Goal: Information Seeking & Learning: Learn about a topic

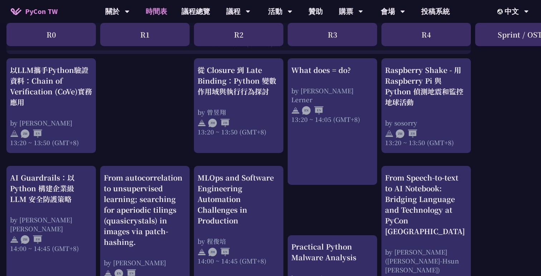
scroll to position [609, 1]
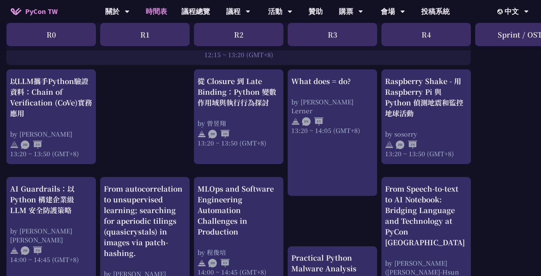
click at [175, 116] on div "print("Hello World")，然後呢？ by 高見龍 10:50 ~ 11:35 (GMT+8) What does = do? by Reuve…" at bounding box center [379, 92] width 760 height 1113
click at [154, 100] on div "print("Hello World")，然後呢？ by 高見龍 10:50 ~ 11:35 (GMT+8) What does = do? by Reuve…" at bounding box center [379, 92] width 760 height 1113
click at [168, 87] on div "print("Hello World")，然後呢？ by 高見龍 10:50 ~ 11:35 (GMT+8) What does = do? by Reuve…" at bounding box center [379, 92] width 760 height 1113
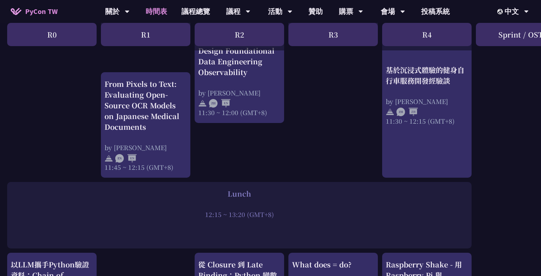
scroll to position [328, 0]
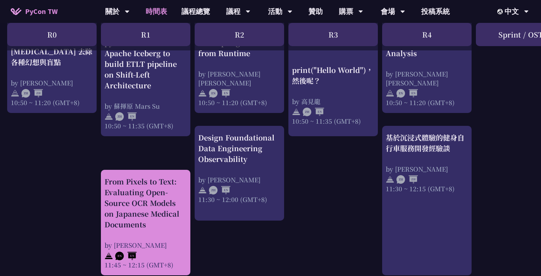
click at [160, 208] on div "From Pixels to Text: Evaluating Open-Source OCR Models on Japanese Medical Docu…" at bounding box center [146, 204] width 82 height 54
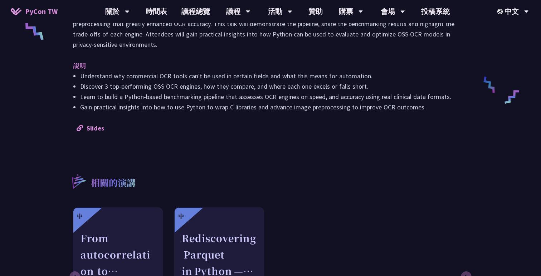
scroll to position [392, 0]
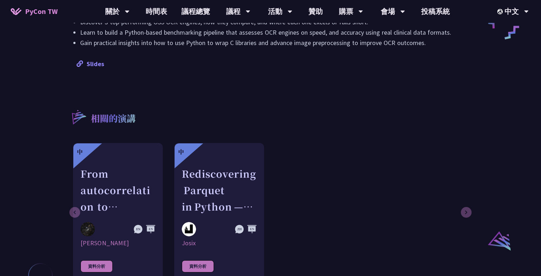
click at [98, 65] on link "Slides" at bounding box center [91, 64] width 28 height 8
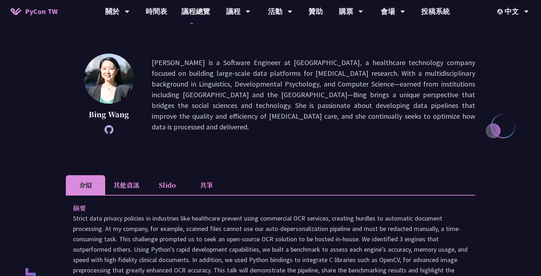
scroll to position [117, 0]
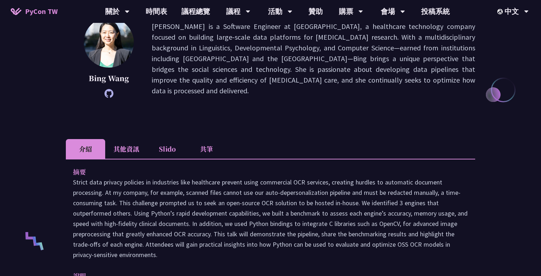
click at [168, 140] on li "Slido" at bounding box center [167, 149] width 39 height 20
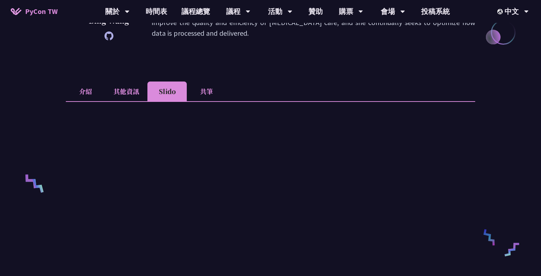
scroll to position [148, 0]
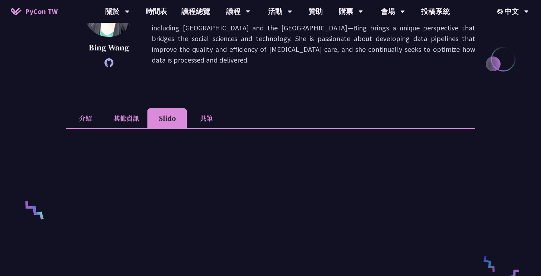
click at [201, 116] on li "共筆" at bounding box center [206, 118] width 39 height 20
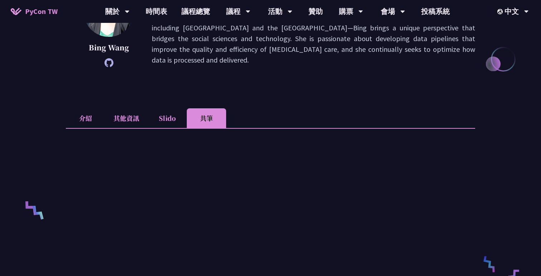
click at [173, 117] on li "Slido" at bounding box center [167, 118] width 39 height 20
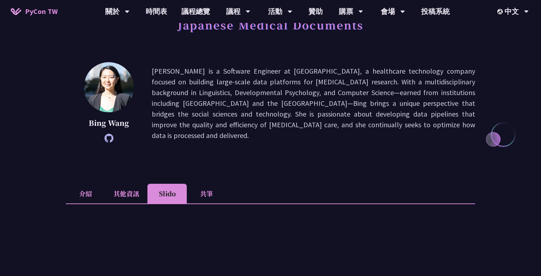
scroll to position [0, 0]
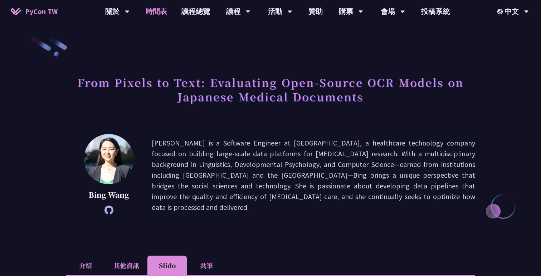
click at [153, 11] on link "時間表" at bounding box center [157, 11] width 36 height 23
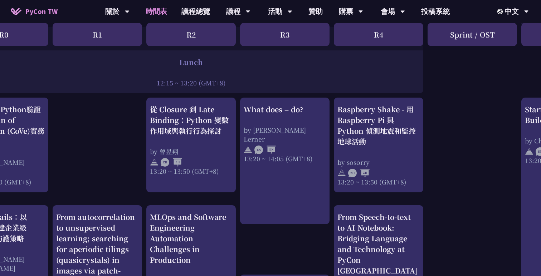
scroll to position [581, 0]
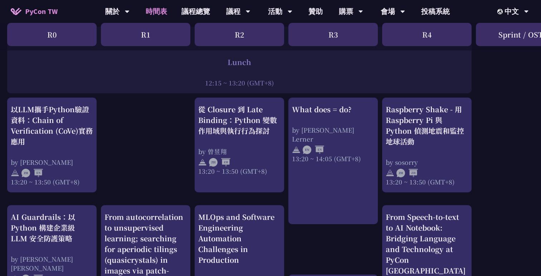
click at [170, 149] on div "print("Hello World")，然後呢？ by 高見龍 10:50 ~ 11:35 (GMT+8) What does = do? by Reuve…" at bounding box center [380, 121] width 760 height 1113
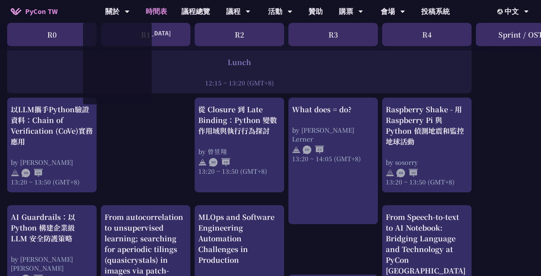
click at [158, 135] on div "print("Hello World")，然後呢？ by 高見龍 10:50 ~ 11:35 (GMT+8) What does = do? by Reuve…" at bounding box center [380, 121] width 760 height 1113
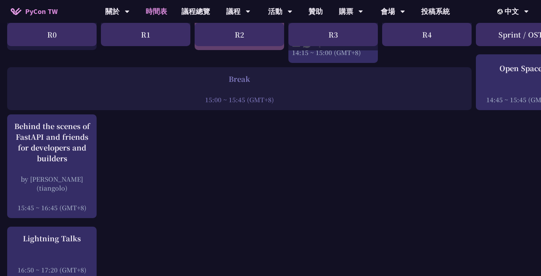
scroll to position [882, 0]
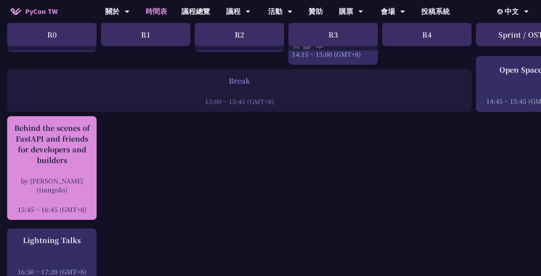
click at [74, 148] on div "Behind the scenes of FastAPI and friends for developers and builders" at bounding box center [52, 144] width 82 height 43
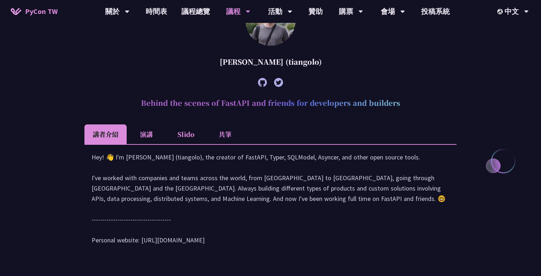
scroll to position [248, 0]
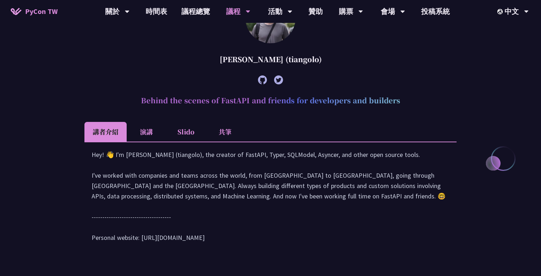
click at [262, 82] on icon at bounding box center [262, 80] width 9 height 9
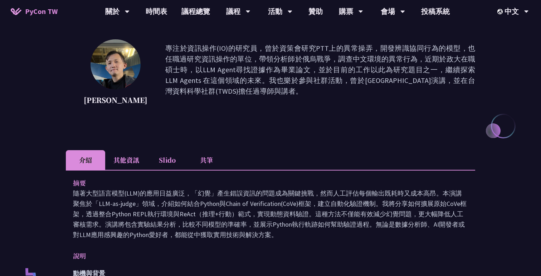
scroll to position [97, 0]
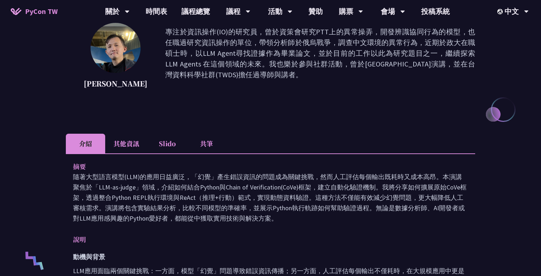
click at [116, 144] on li "其他資訊" at bounding box center [126, 144] width 42 height 20
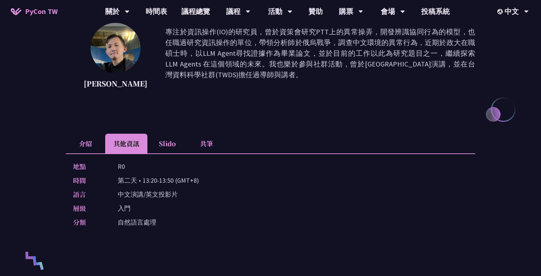
click at [83, 145] on li "介紹" at bounding box center [85, 144] width 39 height 20
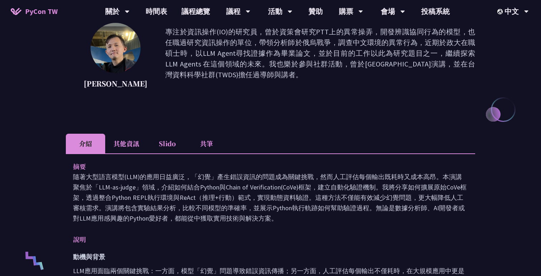
click at [121, 146] on li "其他資訊" at bounding box center [126, 144] width 42 height 20
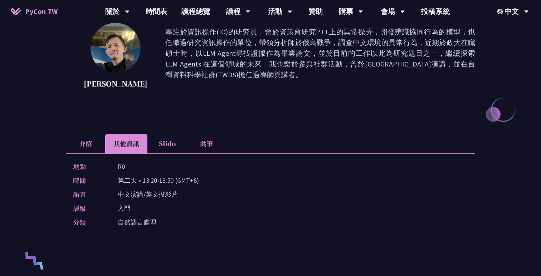
click at [88, 146] on li "介紹" at bounding box center [85, 144] width 39 height 20
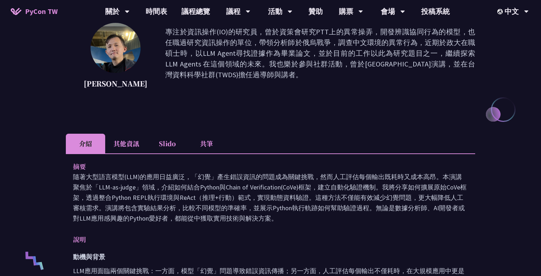
scroll to position [0, 0]
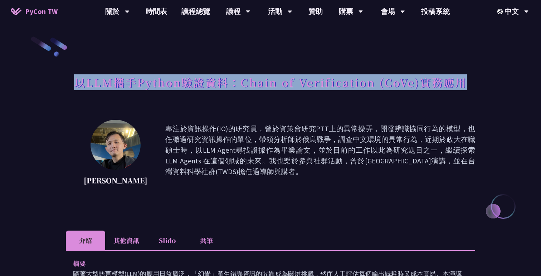
drag, startPoint x: 71, startPoint y: 83, endPoint x: 508, endPoint y: 83, distance: 437.2
copy h1 "以LLM攜手Python驗證資料：Chain of Verification (CoVe)實務應用"
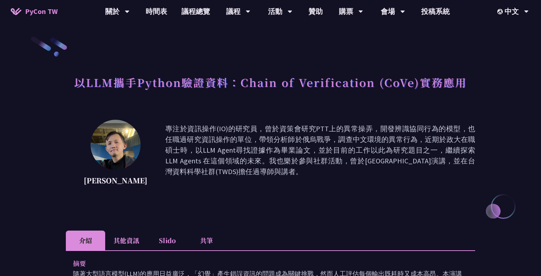
click at [129, 240] on li "其他資訊" at bounding box center [126, 241] width 42 height 20
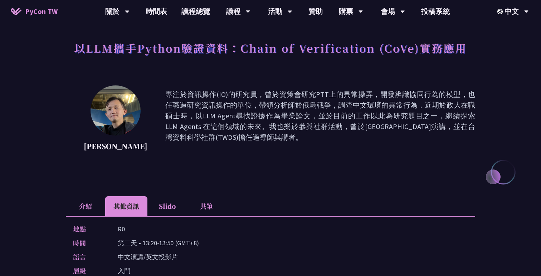
scroll to position [37, 0]
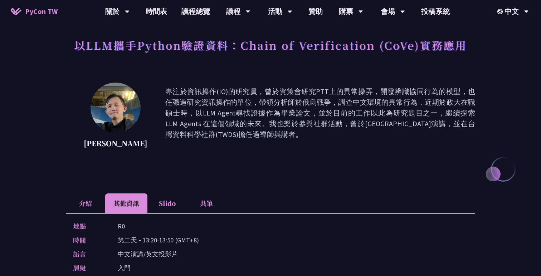
drag, startPoint x: 143, startPoint y: 241, endPoint x: 172, endPoint y: 241, distance: 29.0
click at [172, 241] on p "第二天 • 13:20-13:50 (GMT+8)" at bounding box center [158, 240] width 81 height 10
copy p "13:20-13:50"
click at [123, 226] on p "R0" at bounding box center [121, 226] width 7 height 10
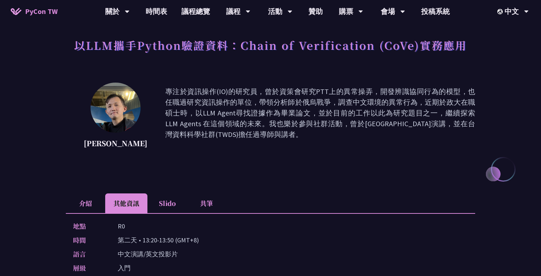
copy p "R0"
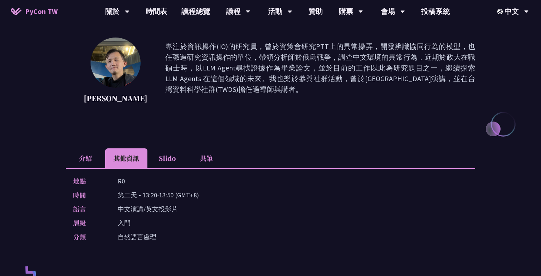
scroll to position [84, 0]
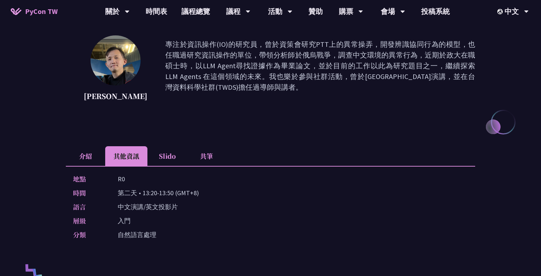
click at [95, 156] on li "介紹" at bounding box center [85, 156] width 39 height 20
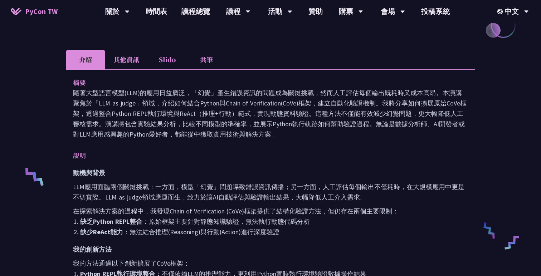
scroll to position [158, 0]
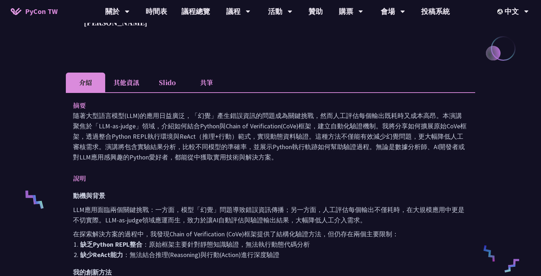
click at [201, 82] on li "共筆" at bounding box center [206, 83] width 39 height 20
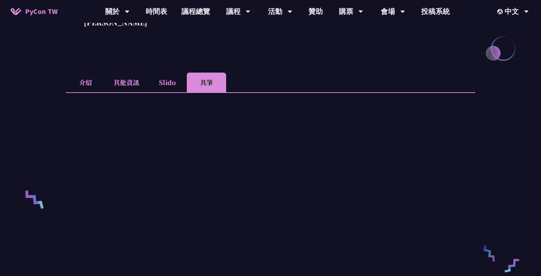
click at [90, 77] on li "介紹" at bounding box center [85, 83] width 39 height 20
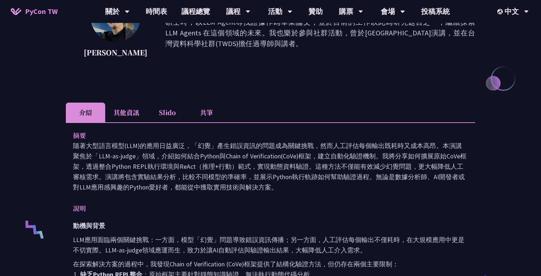
scroll to position [153, 0]
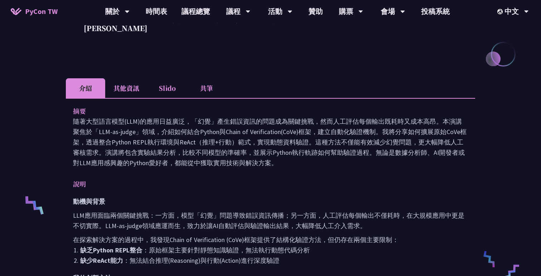
click at [162, 83] on li "Slido" at bounding box center [167, 88] width 39 height 20
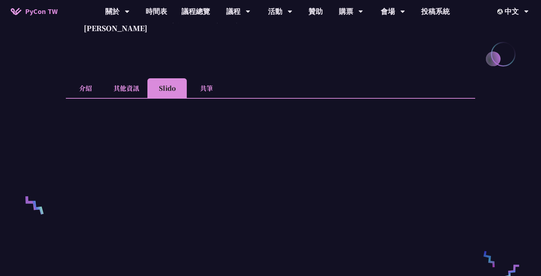
click at [204, 91] on li "共筆" at bounding box center [206, 88] width 39 height 20
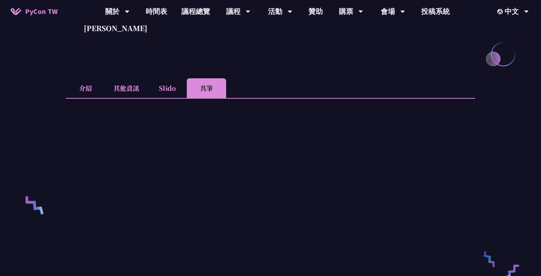
click at [172, 88] on li "Slido" at bounding box center [167, 88] width 39 height 20
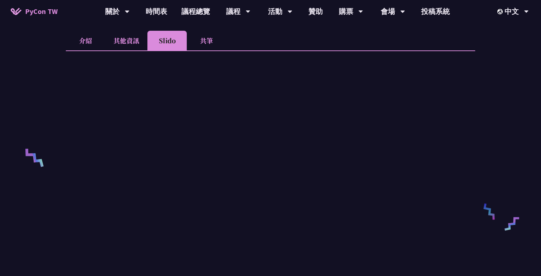
scroll to position [129, 0]
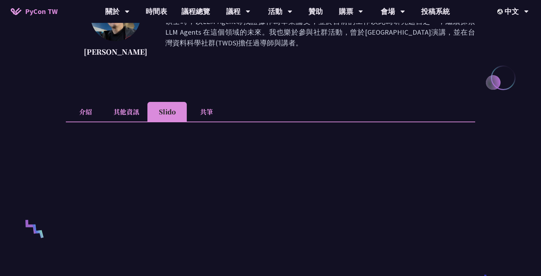
click at [135, 110] on li "其他資訊" at bounding box center [126, 112] width 42 height 20
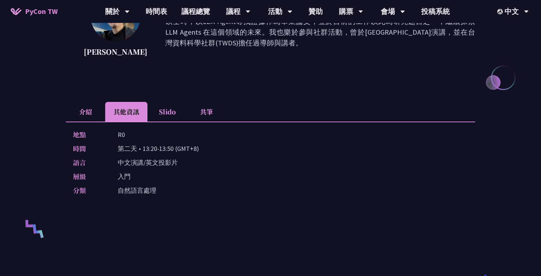
click at [87, 114] on li "介紹" at bounding box center [85, 112] width 39 height 20
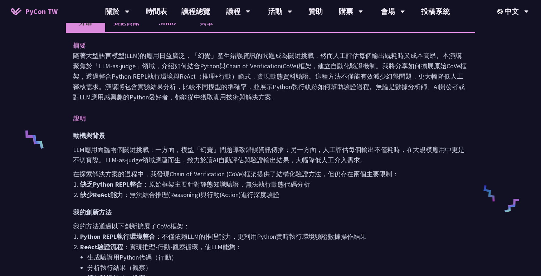
scroll to position [150, 0]
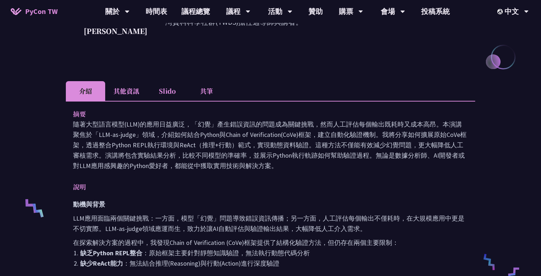
click at [199, 87] on li "共筆" at bounding box center [206, 91] width 39 height 20
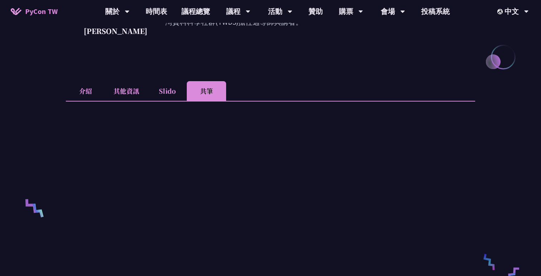
click at [170, 87] on li "Slido" at bounding box center [167, 91] width 39 height 20
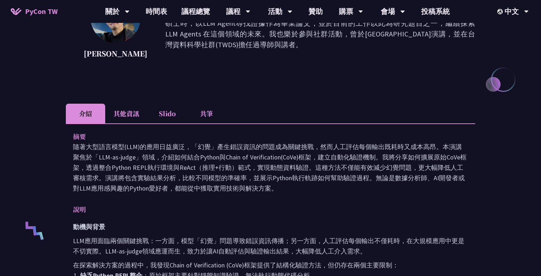
scroll to position [2, 0]
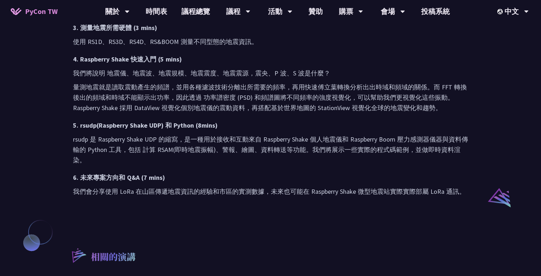
scroll to position [438, 0]
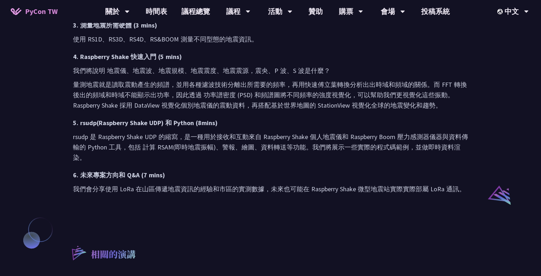
click at [123, 194] on p "我們會分享使用 LoRa 在山區傳遞地震資訊的經驗和市區的實測數據，未來也可能在 Raspberry Shake 微型地震站實際實際部屬 LoRa 通訊。" at bounding box center [270, 189] width 395 height 10
copy p "LoRa"
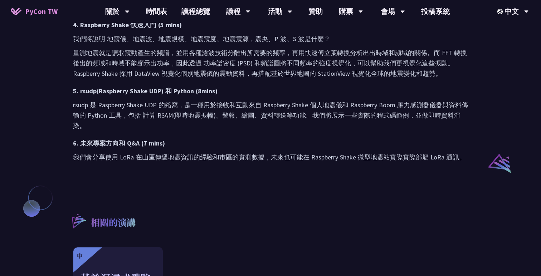
scroll to position [559, 0]
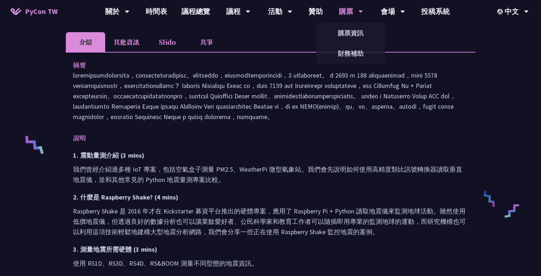
scroll to position [96, 0]
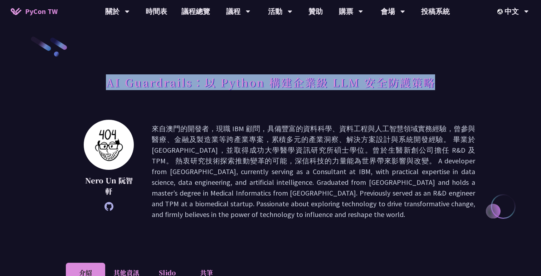
drag, startPoint x: 107, startPoint y: 84, endPoint x: 497, endPoint y: 85, distance: 389.9
copy h1 "AI Guardrails：以 Python 構建企業級 LLM 安全防護策略"
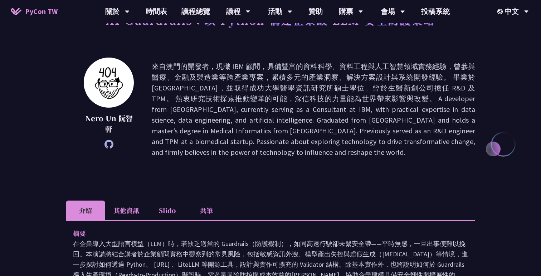
click at [130, 215] on li "其他資訊" at bounding box center [126, 211] width 42 height 20
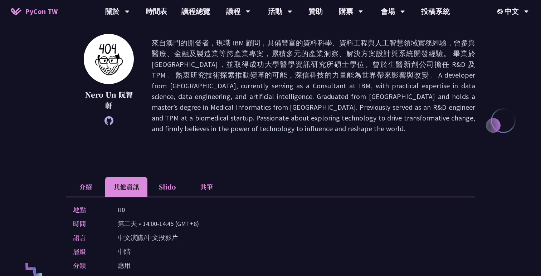
scroll to position [93, 0]
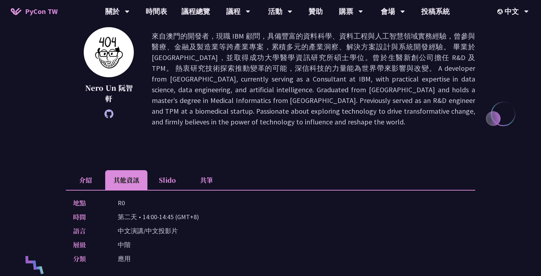
drag, startPoint x: 119, startPoint y: 205, endPoint x: 128, endPoint y: 205, distance: 8.6
click at [128, 205] on div "地點 R0" at bounding box center [269, 203] width 392 height 10
copy p "R0"
drag, startPoint x: 143, startPoint y: 218, endPoint x: 172, endPoint y: 221, distance: 29.5
click at [172, 221] on p "第二天 • 14:00-14:45 (GMT+8)" at bounding box center [158, 217] width 81 height 10
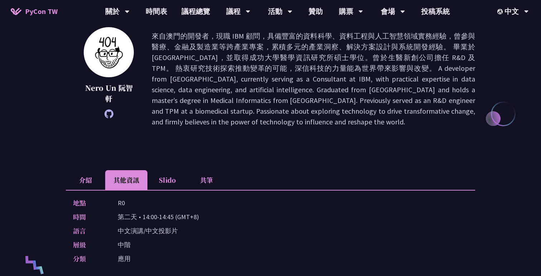
copy p "14:00-14:45"
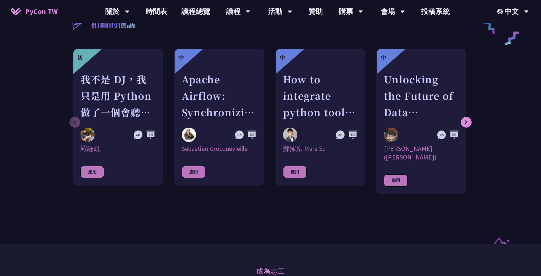
scroll to position [0, 0]
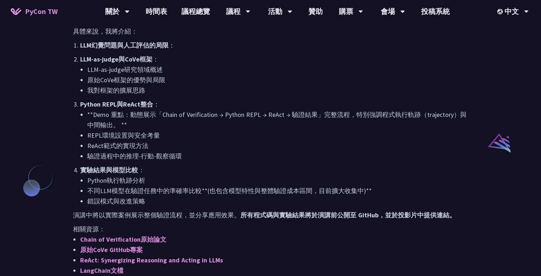
scroll to position [432, 0]
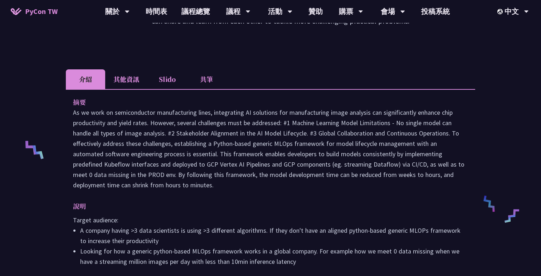
scroll to position [183, 0]
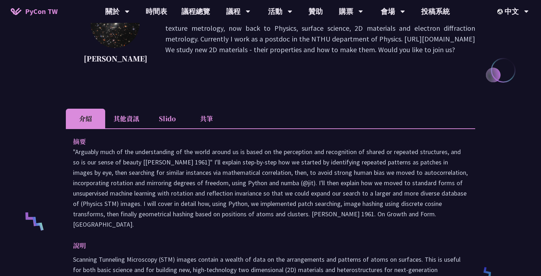
scroll to position [238, 0]
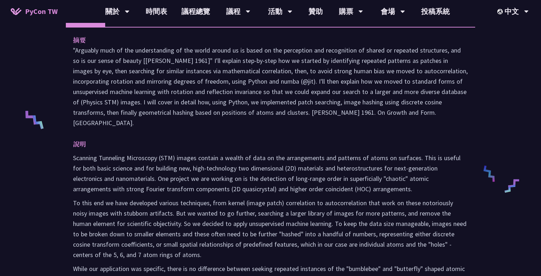
drag, startPoint x: 71, startPoint y: 59, endPoint x: 440, endPoint y: 127, distance: 375.4
click at [440, 127] on div "摘要 說明 Scanning Tunneling Microscopy (STM) images contain a wealth of data on th…" at bounding box center [271, 170] width 410 height 286
copy p ""Arguably much of the understanding of the world around us is based on the perc…"
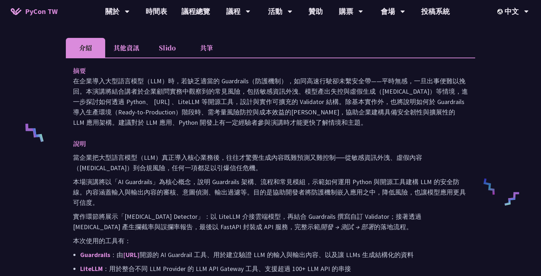
scroll to position [201, 0]
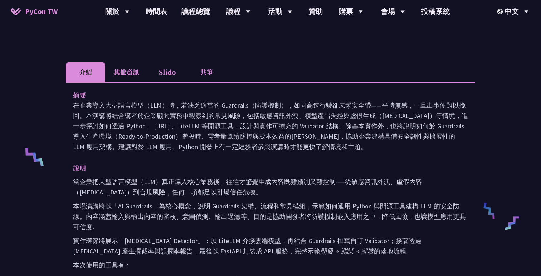
click at [210, 68] on li "共筆" at bounding box center [206, 72] width 39 height 20
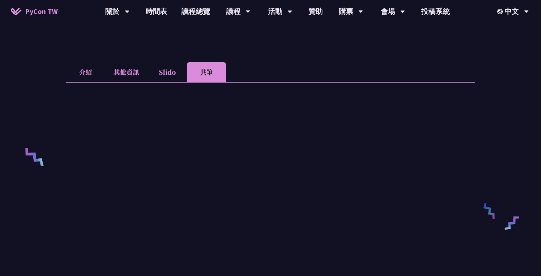
click at [170, 75] on li "Slido" at bounding box center [167, 72] width 39 height 20
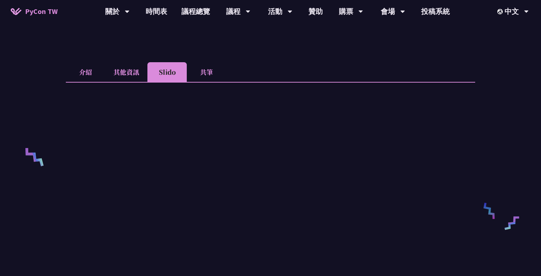
click at [93, 76] on li "介紹" at bounding box center [85, 72] width 39 height 20
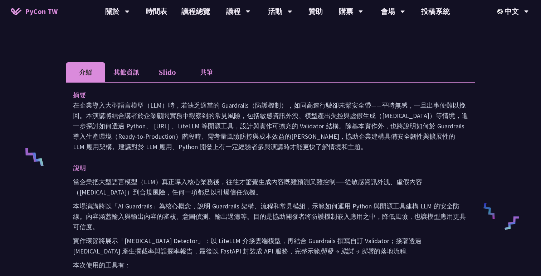
click at [167, 71] on li "Slido" at bounding box center [167, 72] width 39 height 20
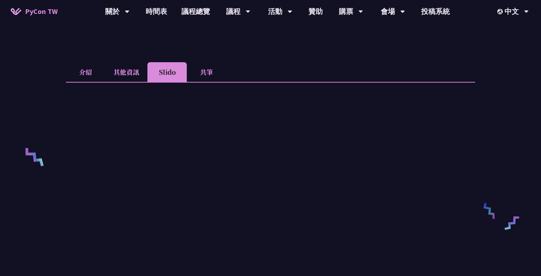
click at [212, 72] on li "共筆" at bounding box center [206, 72] width 39 height 20
